Goal: Task Accomplishment & Management: Use online tool/utility

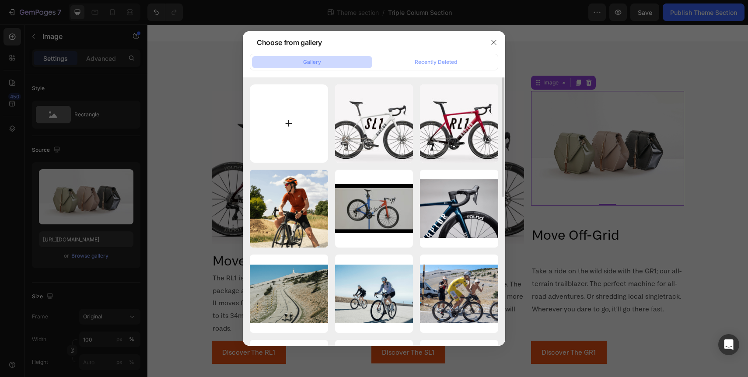
click at [279, 123] on input "file" at bounding box center [289, 123] width 78 height 78
click at [294, 145] on input "file" at bounding box center [289, 123] width 78 height 78
type input "C:\fakepath\ob-gr1-ow-1400x1400.jpg"
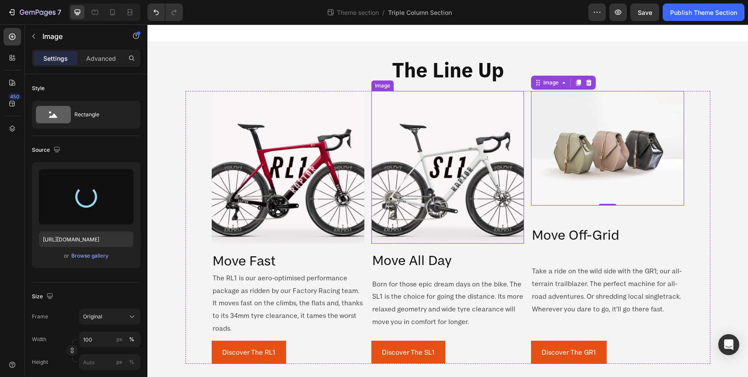
type input "https://cdn.shopify.com/s/files/1/0713/1453/8784/files/gempages_568449881476170…"
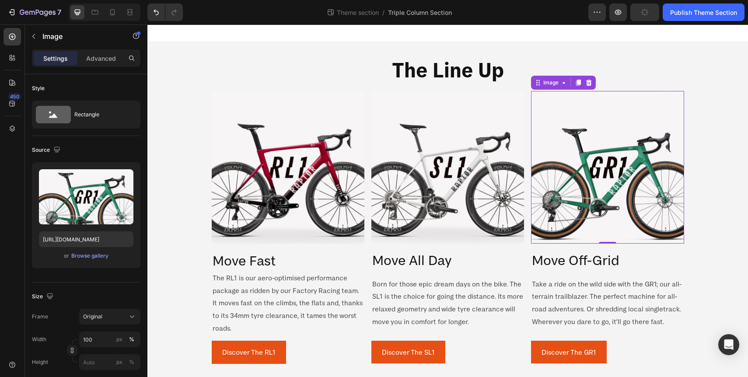
click at [727, 218] on div "The Line Up Heading Image Move Fast Heading The RL1 is our aero-optimised perfo…" at bounding box center [447, 210] width 601 height 336
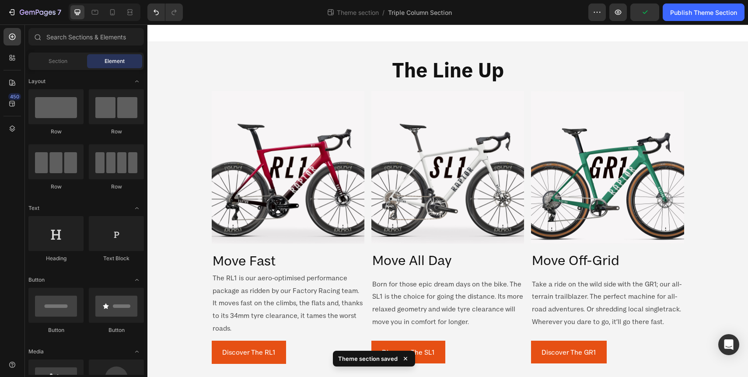
click at [733, 244] on div "The Line Up Heading Image Move Fast Heading The RL1 is our aero-optimised perfo…" at bounding box center [447, 210] width 601 height 336
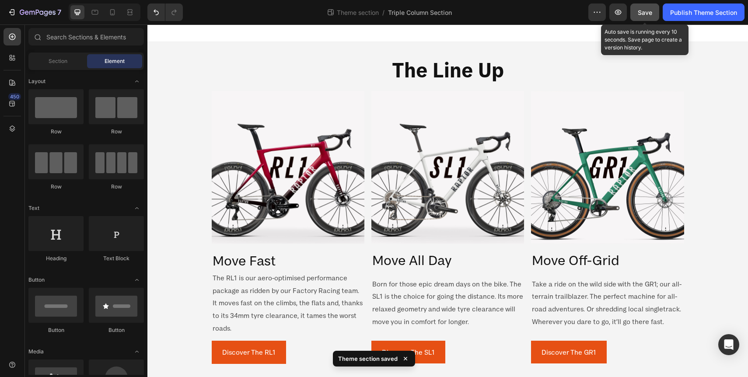
click at [647, 16] on div "Save" at bounding box center [645, 12] width 14 height 9
click at [645, 7] on button "Save" at bounding box center [645, 13] width 29 height 18
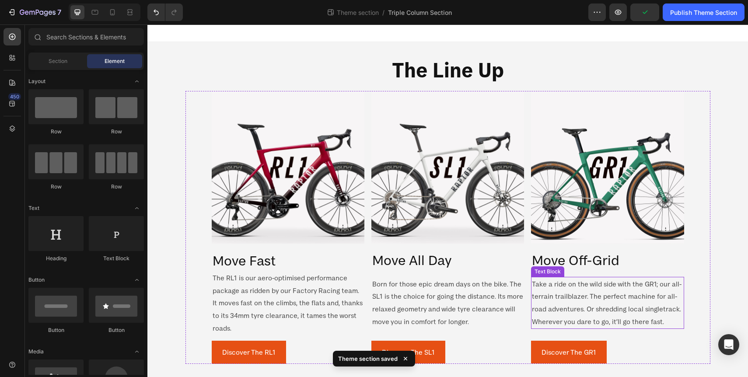
scroll to position [0, 0]
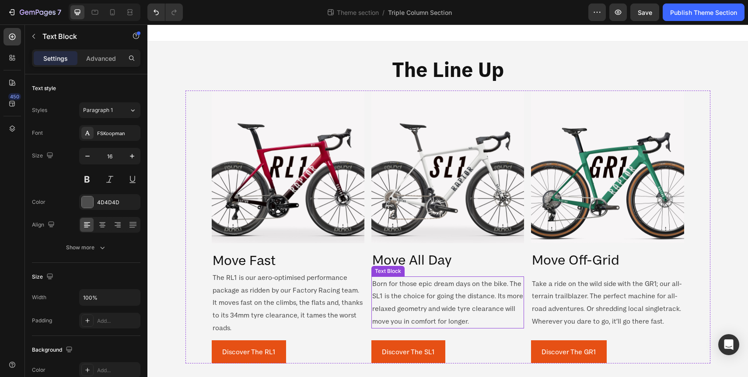
click at [422, 301] on p "Born for those epic dream days on the bike. The SL1 is the choice for going the…" at bounding box center [447, 302] width 151 height 50
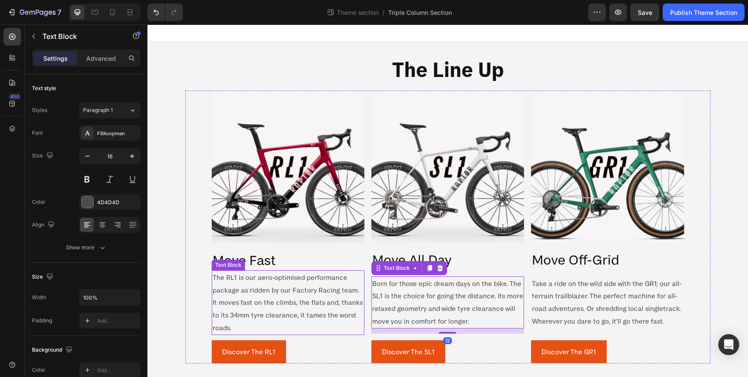
click at [296, 281] on p "The RL1 is our aero-optimised performance package as ridden by our Factory Raci…" at bounding box center [288, 302] width 151 height 63
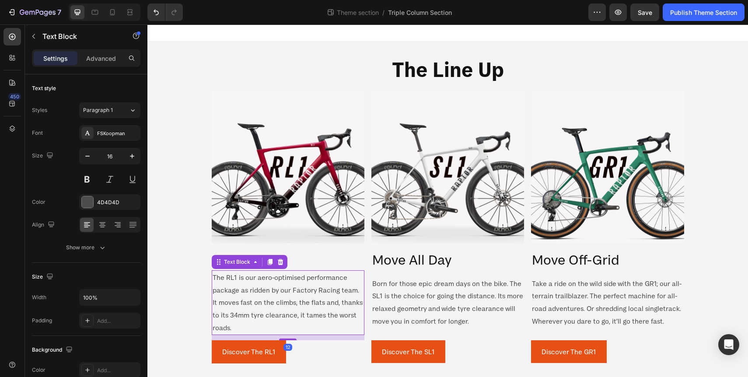
click at [282, 299] on p "The RL1 is our aero-optimised performance package as ridden by our Factory Raci…" at bounding box center [288, 302] width 151 height 63
click at [252, 324] on p "The RL1 is our aero-optimised performance package as ridden by our Factory Raci…" at bounding box center [288, 302] width 151 height 63
click at [248, 326] on p "The RL1 is our aero-optimised performance package as ridden by our Factory Raci…" at bounding box center [288, 302] width 151 height 63
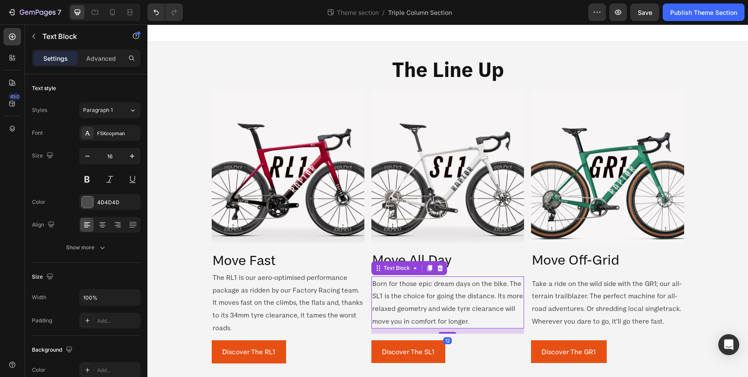
click at [400, 309] on p "Born for those epic dream days on the bike. The SL1 is the choice for going the…" at bounding box center [447, 302] width 151 height 50
click at [498, 299] on p "Born for those epic dream days on the bike. The SL1 is the choice for going the…" at bounding box center [447, 302] width 151 height 50
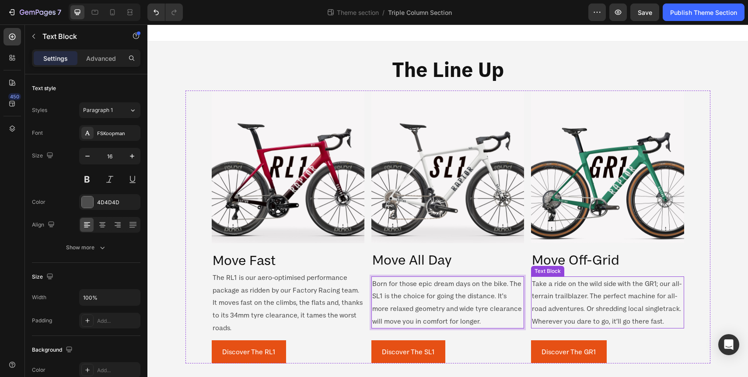
click at [616, 293] on p "Take a ride on the wild side with the GR1; our all-terrain trailblazer. The per…" at bounding box center [607, 302] width 151 height 50
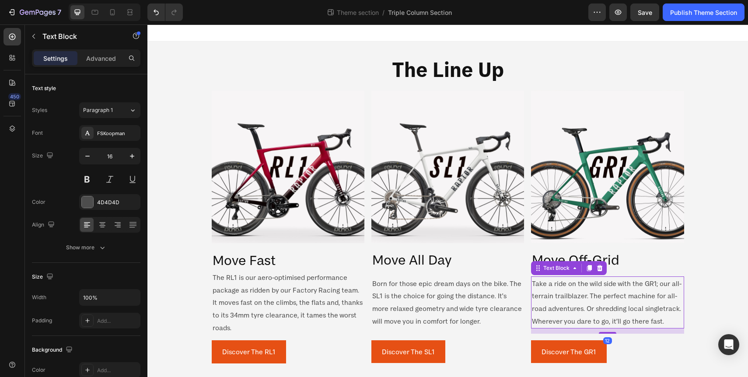
click at [634, 292] on p "Take a ride on the wild side with the GR1; our all-terrain trailblazer. The per…" at bounding box center [607, 302] width 151 height 50
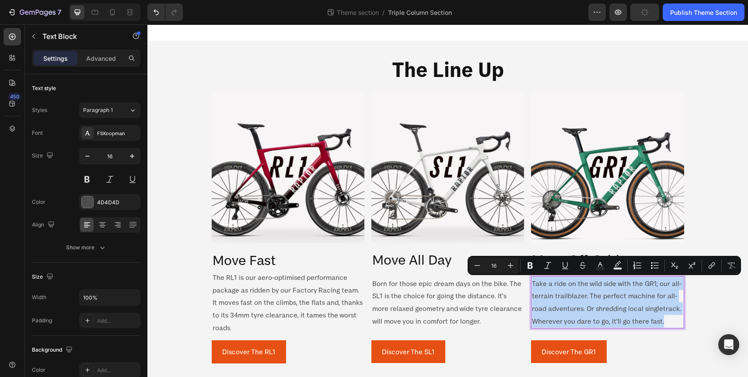
copy p "Take a ride on the wild side with the GR1; our all-terrain trailblazer. The per…"
click at [653, 288] on p "Take a ride on the wild side with the GR1; our all-terrain trailblazer. The per…" at bounding box center [607, 302] width 151 height 50
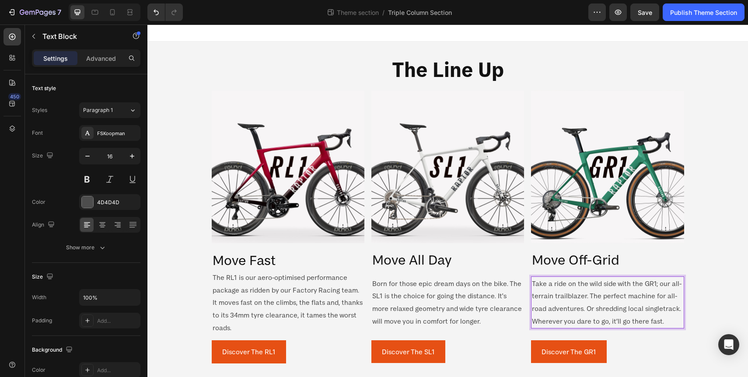
click at [624, 308] on p "Take a ride on the wild side with the GR1; our all-terrain trailblazer. The per…" at bounding box center [607, 302] width 151 height 50
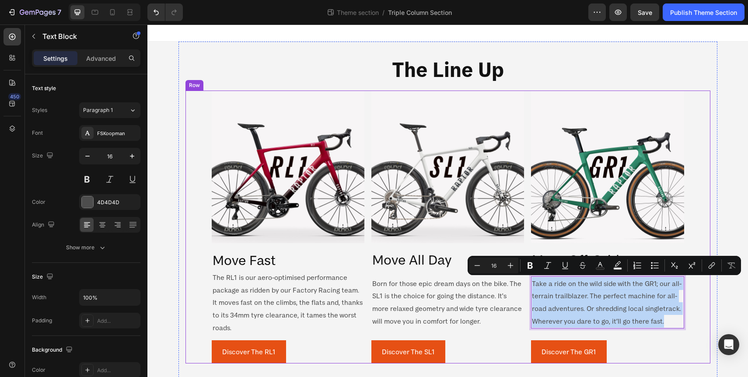
drag, startPoint x: 669, startPoint y: 321, endPoint x: 694, endPoint y: 298, distance: 34.4
click at [547, 274] on div "Image Move Off-Grid Heading Take a ride on the wild side with the GR1; our all-…" at bounding box center [607, 227] width 153 height 273
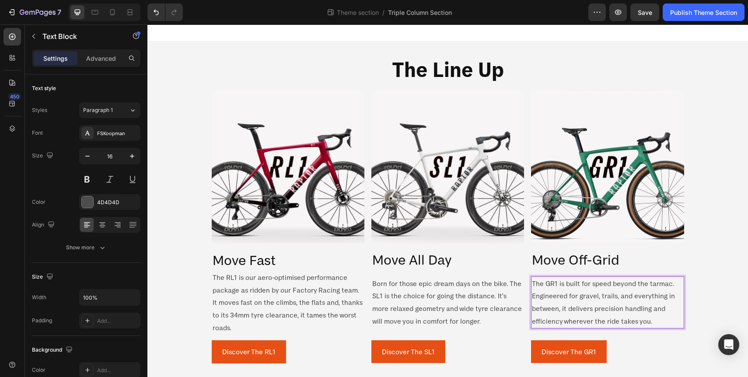
click at [719, 267] on div "The Line Up Heading Image Move Fast Heading The RL1 is our aero-optimised perfo…" at bounding box center [447, 210] width 601 height 336
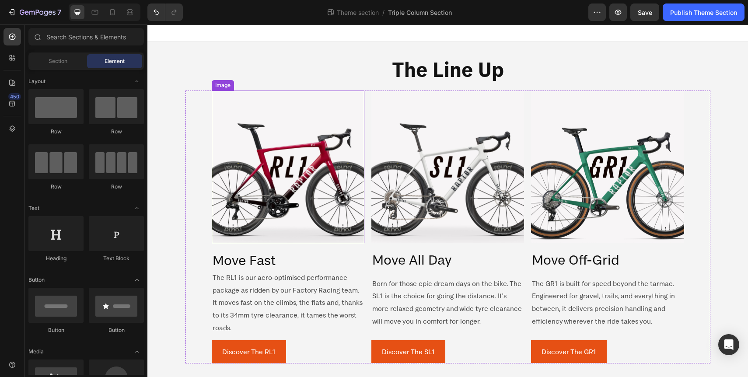
scroll to position [0, 0]
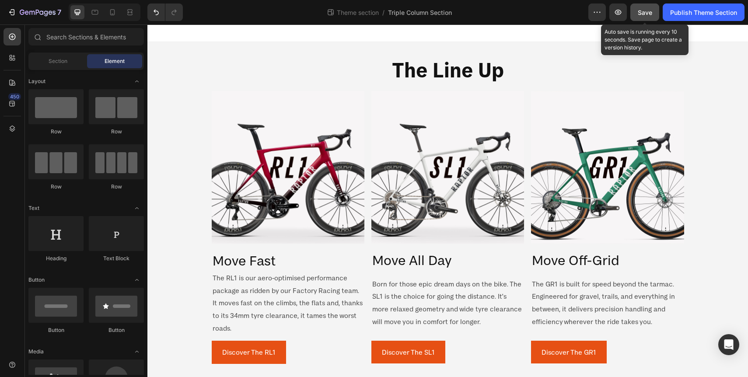
click at [639, 15] on span "Save" at bounding box center [645, 12] width 14 height 7
click at [642, 13] on span "Save" at bounding box center [645, 12] width 14 height 7
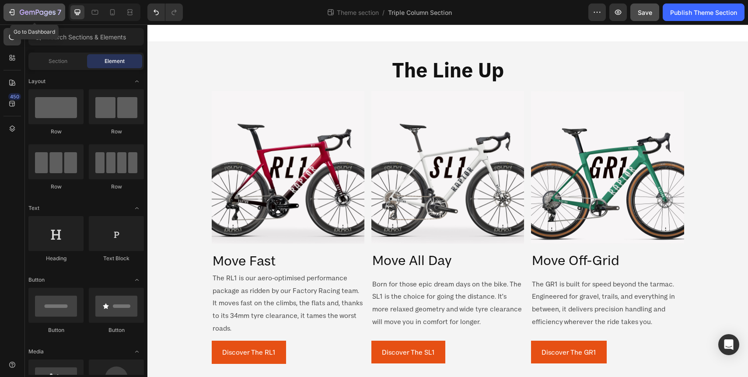
click at [18, 11] on div "7" at bounding box center [34, 12] width 54 height 11
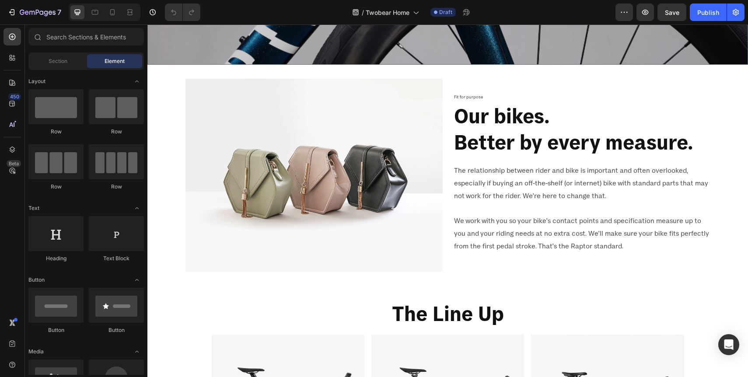
scroll to position [305, 0]
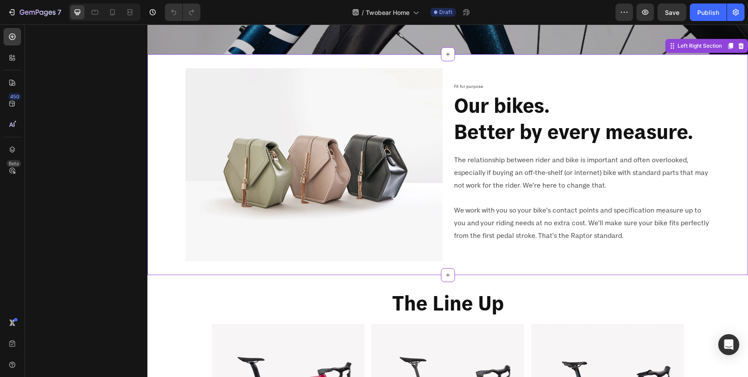
click at [261, 163] on img at bounding box center [314, 164] width 257 height 193
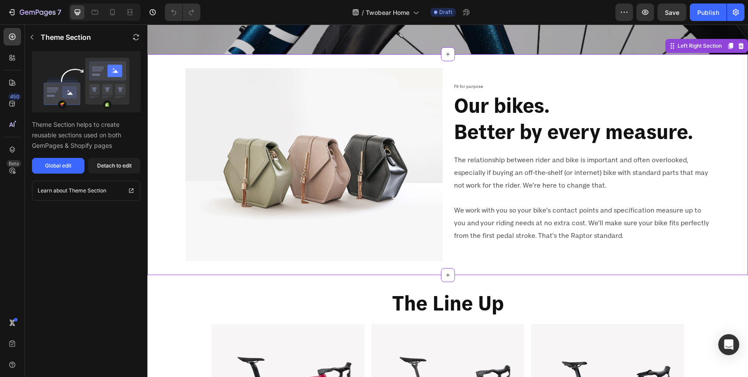
click at [318, 171] on img at bounding box center [314, 164] width 257 height 193
click at [274, 174] on img at bounding box center [314, 164] width 257 height 193
click at [58, 165] on div "Global edit" at bounding box center [58, 166] width 26 height 8
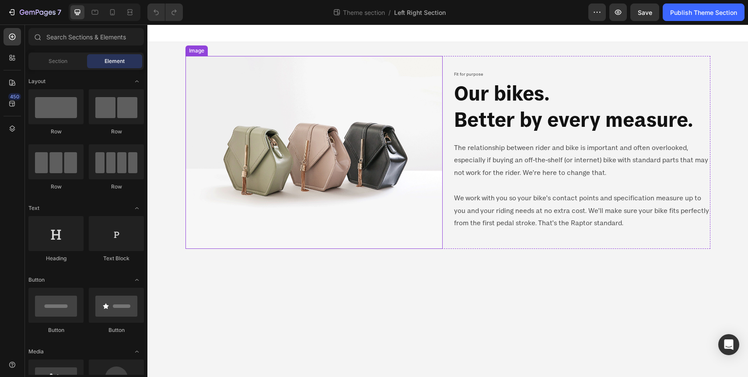
click at [242, 130] on img at bounding box center [314, 152] width 257 height 193
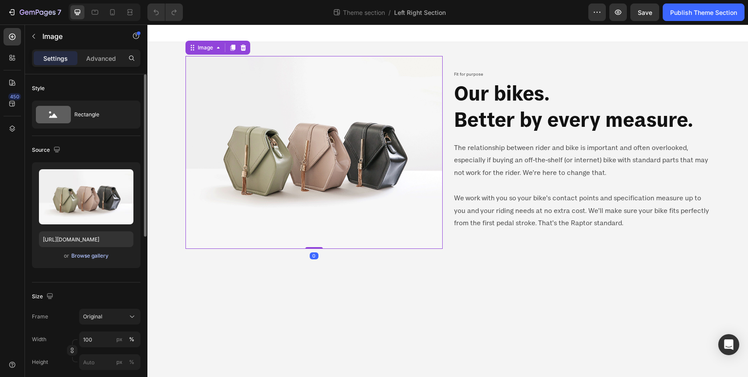
click at [94, 256] on div "Browse gallery" at bounding box center [89, 256] width 37 height 8
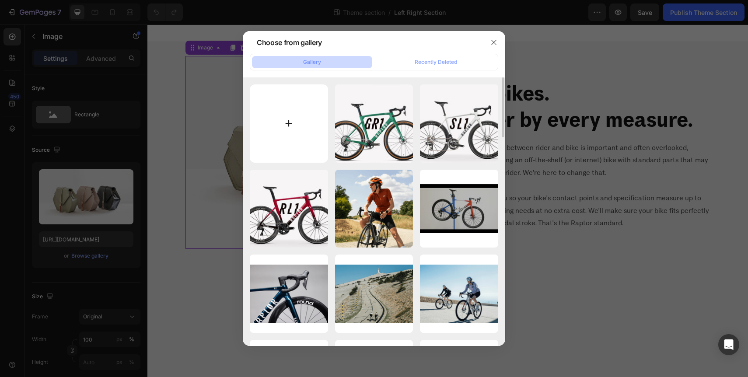
click at [290, 136] on input "file" at bounding box center [289, 123] width 78 height 78
click at [125, 169] on div at bounding box center [374, 188] width 748 height 377
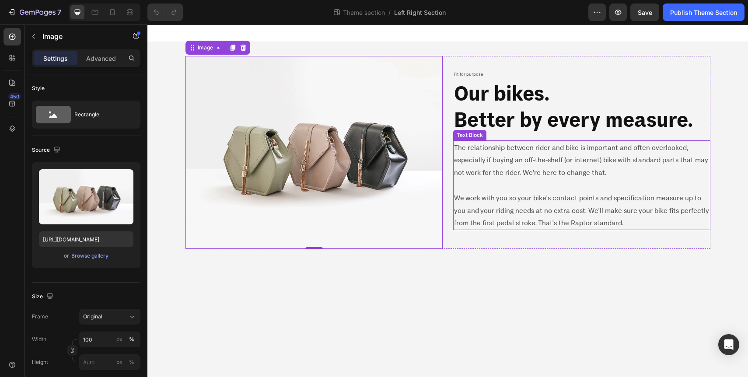
click at [537, 228] on p "We work with you so your bike's contact points and specification measure up to …" at bounding box center [582, 211] width 256 height 38
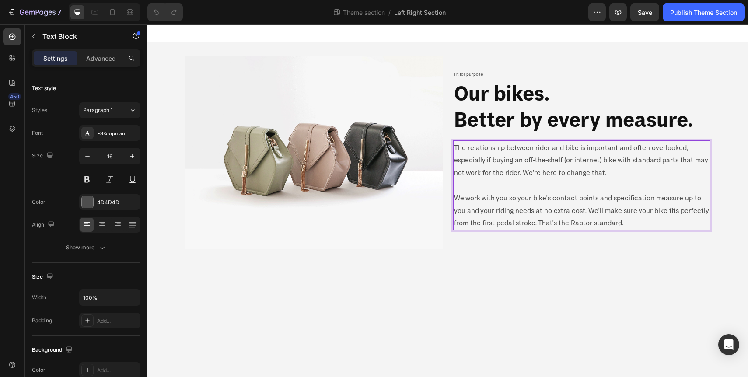
click at [527, 185] on p "Rich Text Editor. Editing area: main" at bounding box center [582, 185] width 256 height 13
click at [614, 215] on p "We work with you so your bike's contact points and specification measure up to …" at bounding box center [582, 211] width 256 height 38
click at [596, 162] on p "The relationship between rider and bike is important and often overlooked, espe…" at bounding box center [582, 160] width 256 height 38
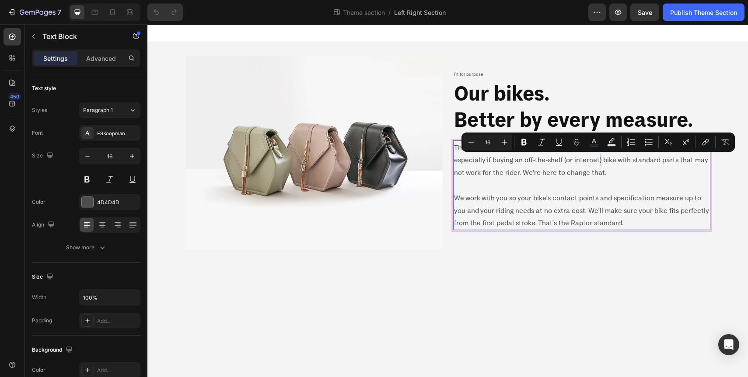
click at [599, 162] on p "The relationship between rider and bike is important and often overlooked, espe…" at bounding box center [582, 160] width 256 height 38
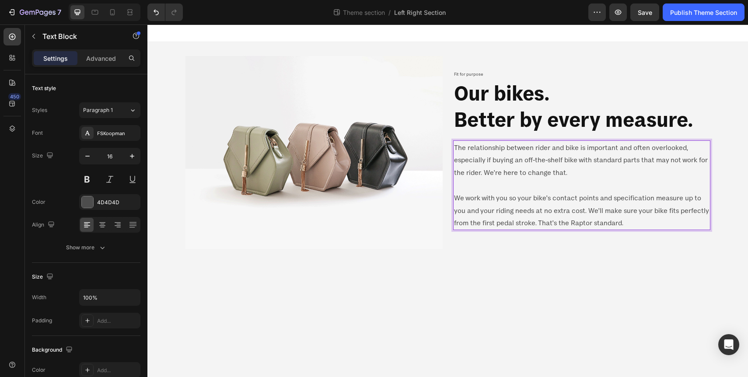
click at [612, 175] on p "The relationship between rider and bike is important and often overlooked, espe…" at bounding box center [582, 160] width 256 height 38
click at [626, 222] on p "We work with you so your bike's contact points and specification measure up to …" at bounding box center [582, 211] width 256 height 38
click at [635, 218] on p "We work with you so your bike's contact points and specification measure up to …" at bounding box center [582, 211] width 256 height 38
drag, startPoint x: 630, startPoint y: 223, endPoint x: 539, endPoint y: 223, distance: 91.0
click at [539, 224] on p "We work with you so your bike's contact points and specification measure up to …" at bounding box center [582, 211] width 256 height 38
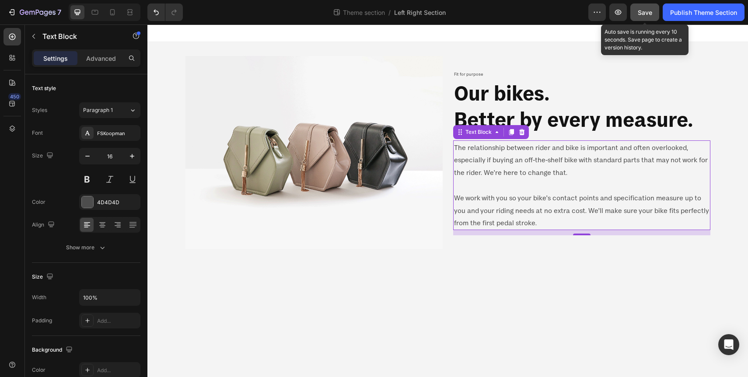
click at [641, 8] on div "Save" at bounding box center [645, 12] width 14 height 9
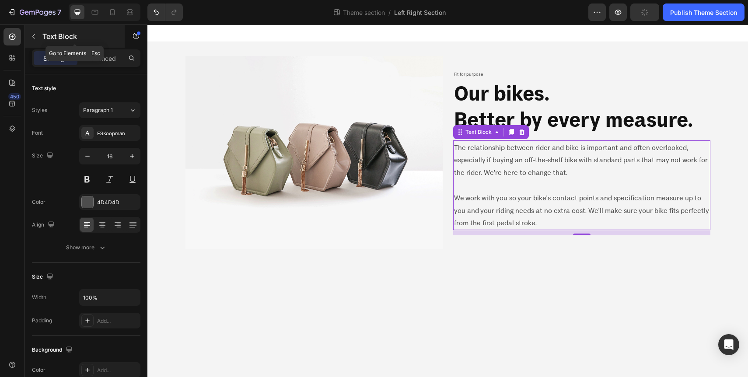
click at [36, 36] on icon "button" at bounding box center [33, 36] width 7 height 7
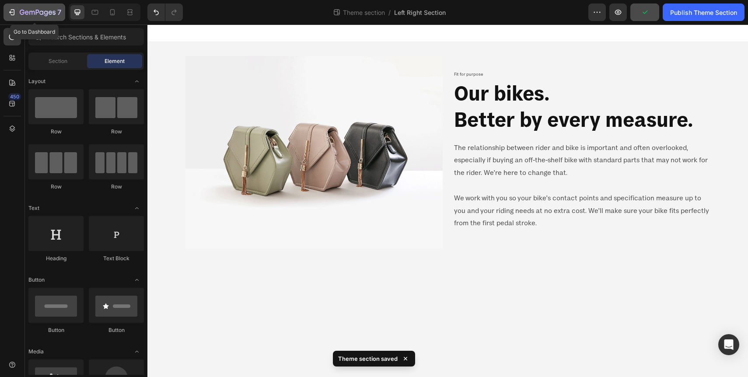
click at [13, 16] on icon "button" at bounding box center [11, 12] width 9 height 9
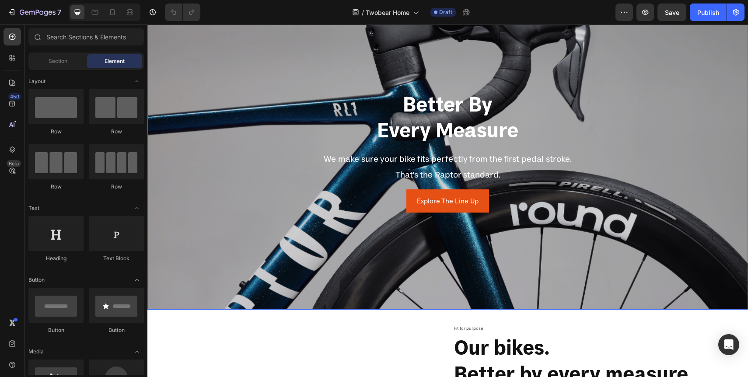
scroll to position [51, 0]
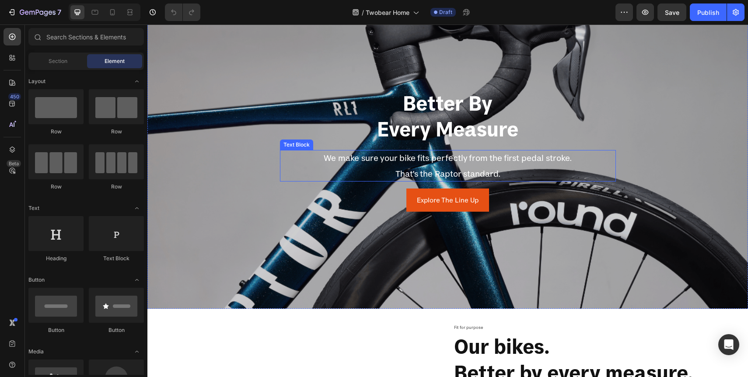
click at [465, 175] on p "That's the Raptor standard." at bounding box center [448, 174] width 336 height 16
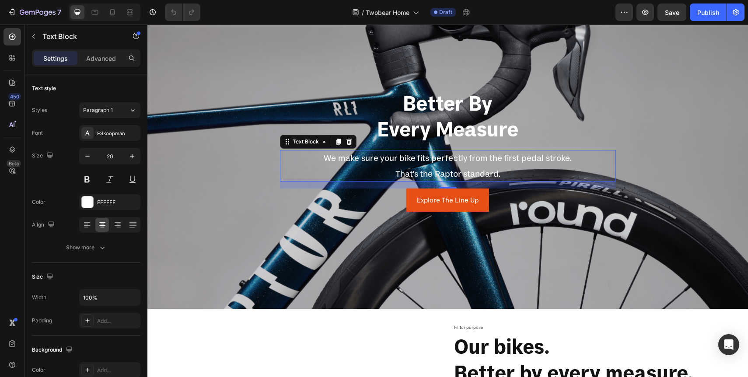
click at [485, 164] on p "We make sure your bike fits perfectly from the first pedal stroke." at bounding box center [448, 158] width 336 height 16
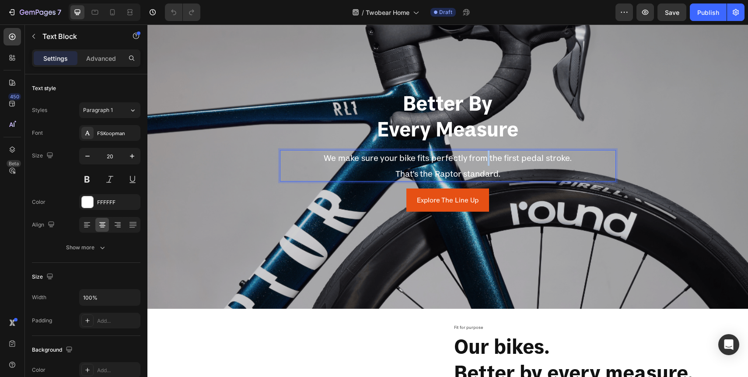
click at [485, 164] on p "We make sure your bike fits perfectly from the first pedal stroke." at bounding box center [448, 158] width 336 height 16
click at [502, 174] on p "That's the Raptor standard." at bounding box center [448, 174] width 336 height 16
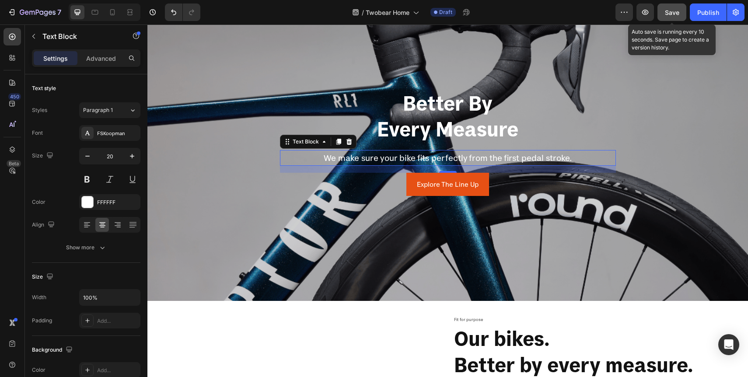
click at [677, 13] on span "Save" at bounding box center [672, 12] width 14 height 7
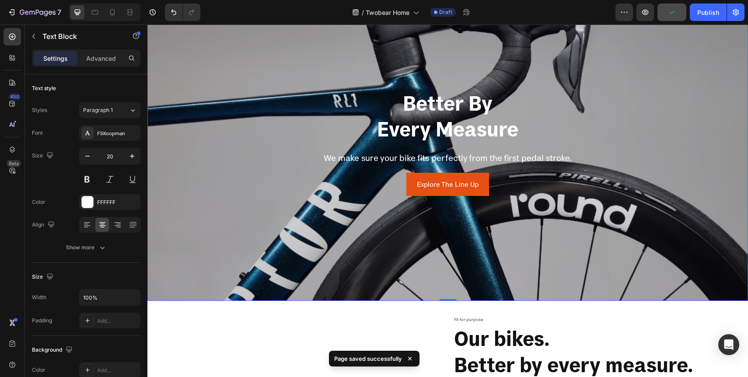
click at [569, 268] on div "Overlay" at bounding box center [447, 142] width 601 height 317
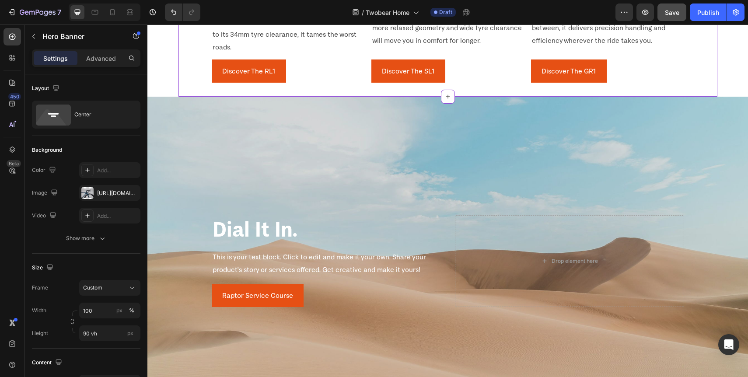
scroll to position [670, 0]
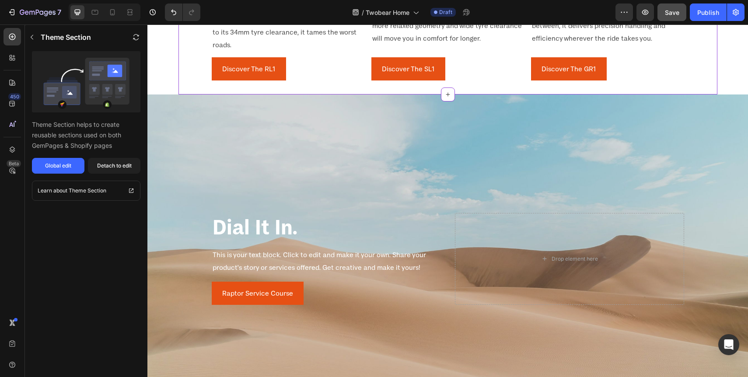
click at [298, 51] on p "The RL1 is our aero-optimised performance package as ridden by our Factory Raci…" at bounding box center [288, 19] width 151 height 63
click at [59, 165] on div "Global edit" at bounding box center [58, 166] width 26 height 8
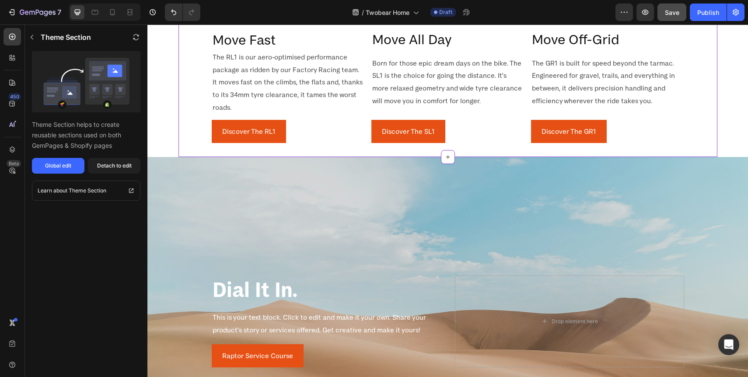
scroll to position [524, 0]
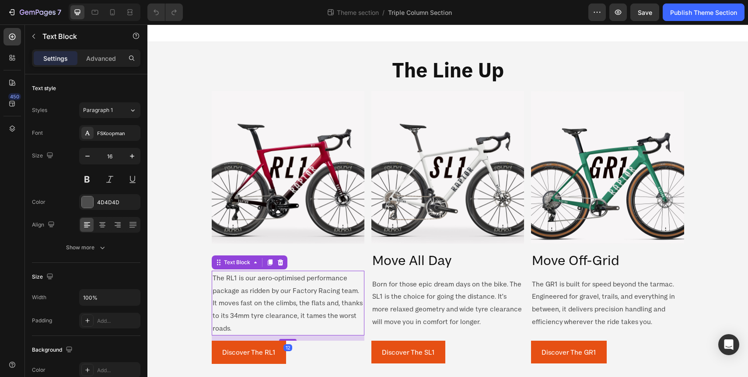
click at [329, 288] on p "The RL1 is our aero-optimised performance package as ridden by our Factory Raci…" at bounding box center [288, 303] width 151 height 63
click at [278, 308] on p "The RL1 is our aero-optimised performance package as ridden by our Factory Raci…" at bounding box center [288, 303] width 151 height 63
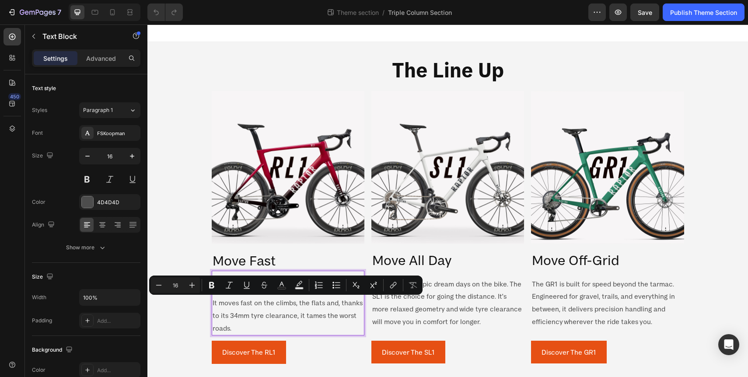
click at [262, 316] on p "The RL1 is our aero-optimised performance package as ridden by our Factory Raci…" at bounding box center [288, 303] width 151 height 63
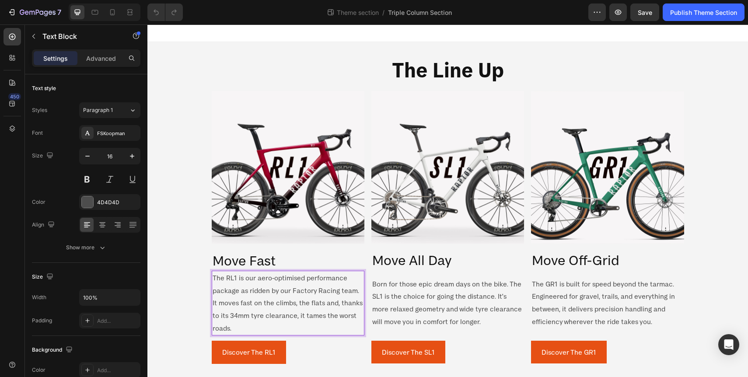
click at [249, 324] on p "The RL1 is our aero-optimised performance package as ridden by our Factory Raci…" at bounding box center [288, 303] width 151 height 63
click at [240, 332] on p "The RL1 is our aero-optimised performance package as ridden by our Factory Raci…" at bounding box center [288, 303] width 151 height 63
click at [239, 292] on p "The RL1 is our aero-optimised performance package as ridden by our Factory Raci…" at bounding box center [288, 303] width 151 height 63
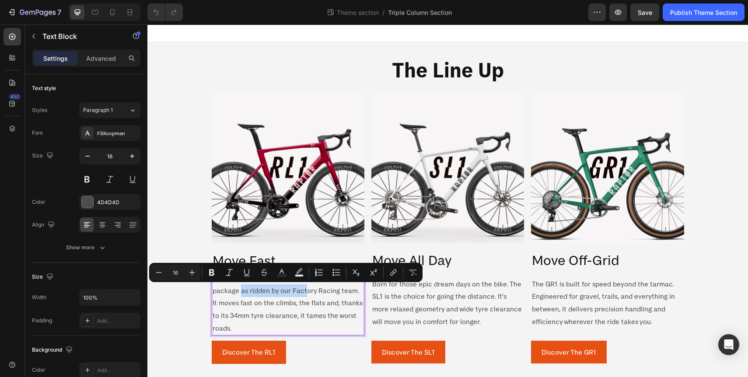
drag, startPoint x: 240, startPoint y: 291, endPoint x: 306, endPoint y: 286, distance: 66.3
click at [306, 286] on p "The RL1 is our aero-optimised performance package as ridden by our Factory Raci…" at bounding box center [288, 303] width 151 height 63
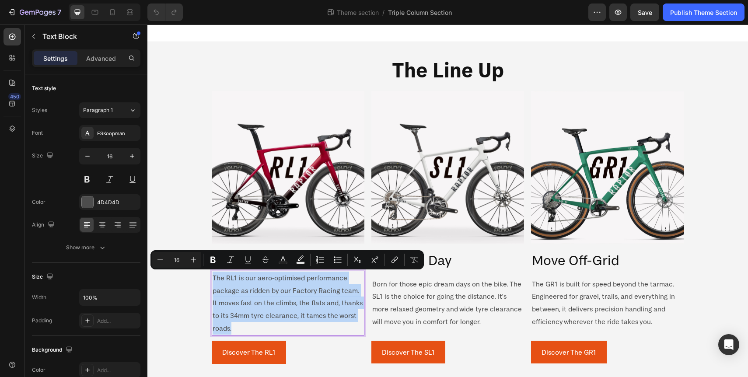
copy p "The RL1 is our aero-optimised performance package as ridden by our Factory Raci…"
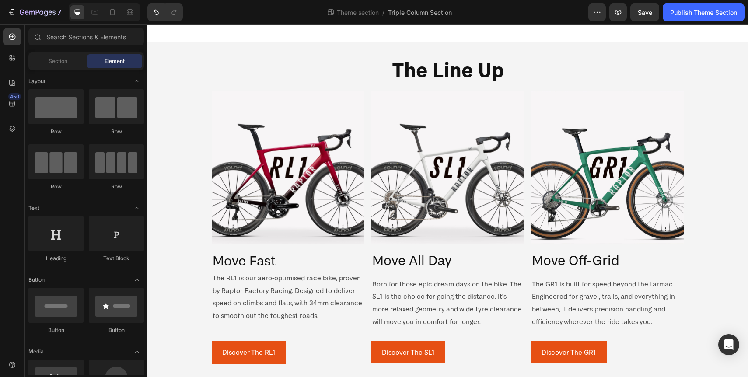
click at [165, 309] on div "The Line Up Heading Image Move Fast Heading The RL1 is our aero-optimised race …" at bounding box center [447, 210] width 601 height 336
click at [211, 280] on div "Image Move Fast Heading The RL1 is our aero-optimised race bike, proven by Rapt…" at bounding box center [448, 227] width 525 height 273
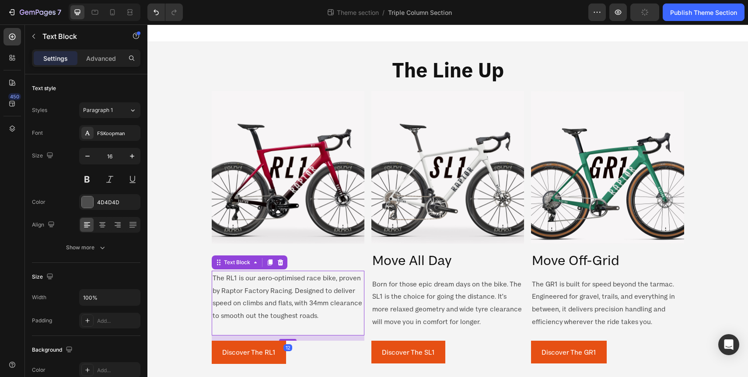
click at [213, 279] on p "The RL1 is our aero-optimised race bike, proven by Raptor Factory Racing. Desig…" at bounding box center [288, 297] width 151 height 50
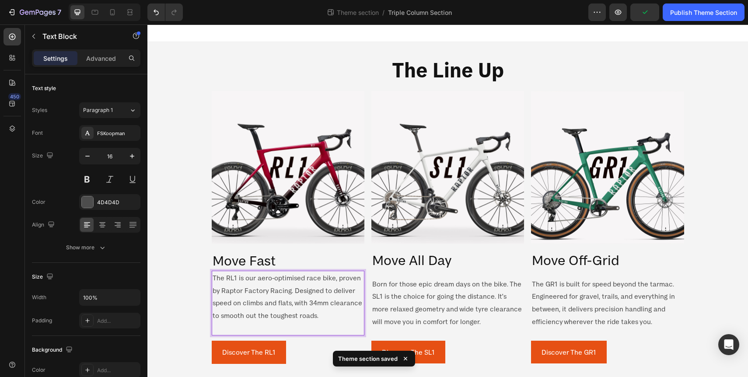
click at [306, 327] on p "Rich Text Editor. Editing area: main" at bounding box center [288, 328] width 151 height 13
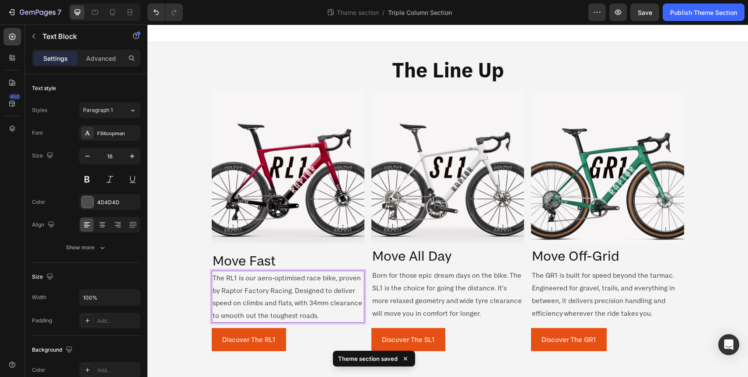
click at [168, 277] on div "The Line Up Heading Image Move Fast Heading The RL1 is our aero-optimised race …" at bounding box center [447, 203] width 601 height 323
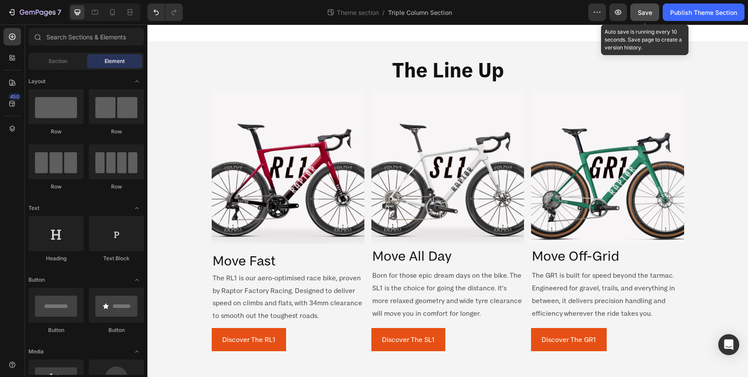
click at [642, 17] on button "Save" at bounding box center [645, 13] width 29 height 18
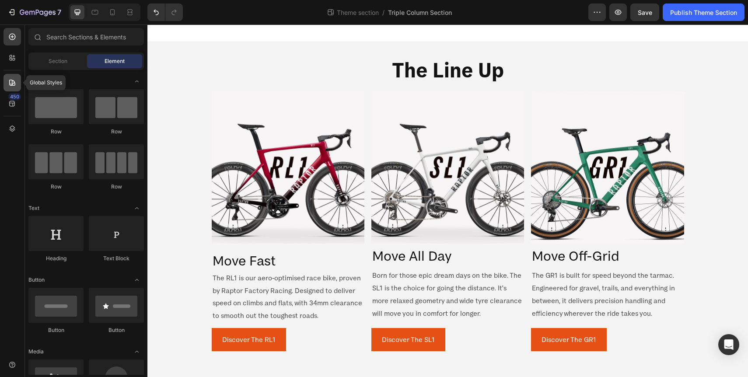
click at [12, 86] on icon at bounding box center [12, 82] width 9 height 9
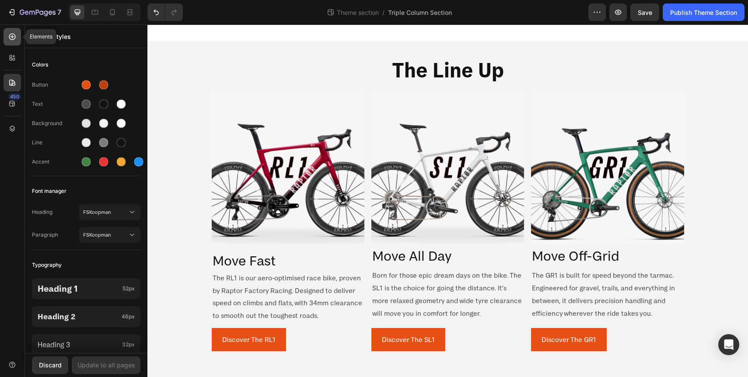
click at [11, 40] on icon at bounding box center [12, 36] width 9 height 9
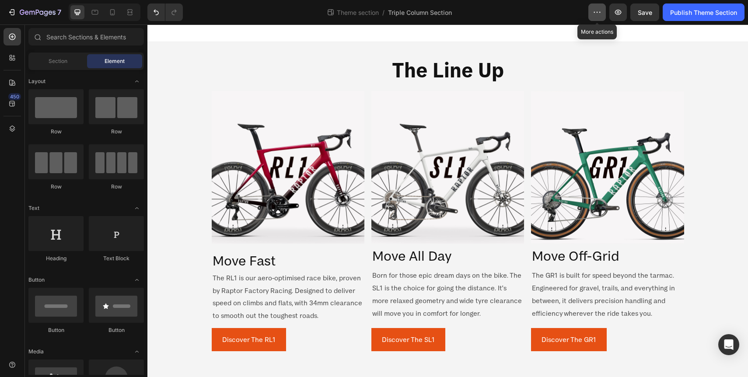
click at [595, 13] on icon "button" at bounding box center [597, 12] width 9 height 9
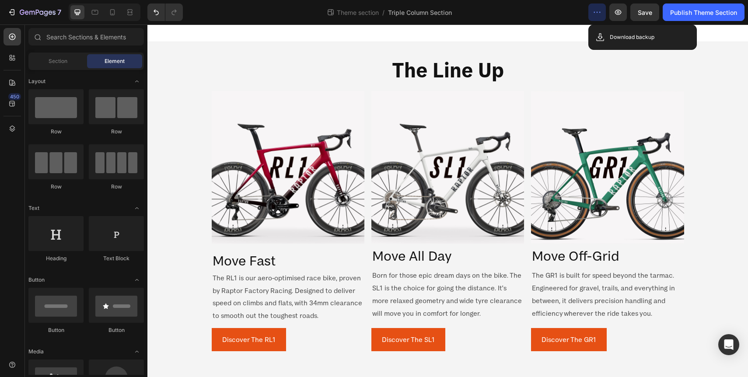
click at [551, 34] on div at bounding box center [447, 34] width 601 height 18
click at [648, 17] on button "Save" at bounding box center [645, 13] width 29 height 18
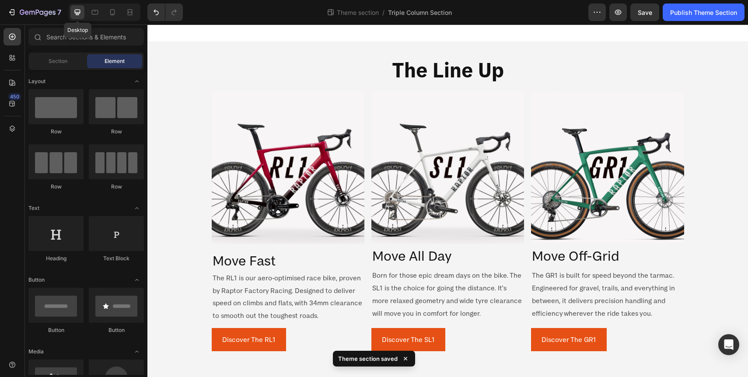
click at [77, 14] on icon at bounding box center [78, 13] width 6 height 6
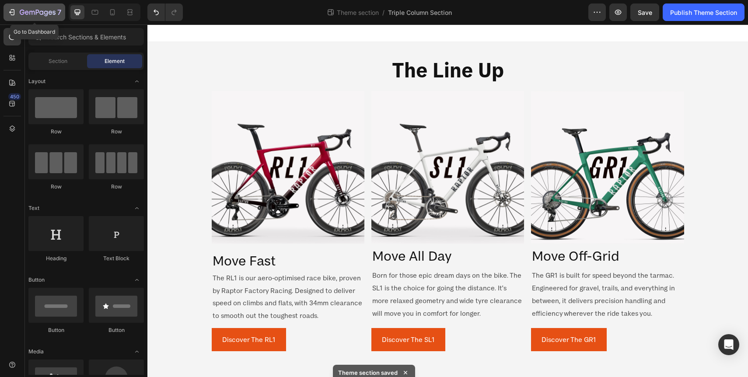
click at [37, 12] on icon "button" at bounding box center [38, 12] width 4 height 5
